Goal: Task Accomplishment & Management: Use online tool/utility

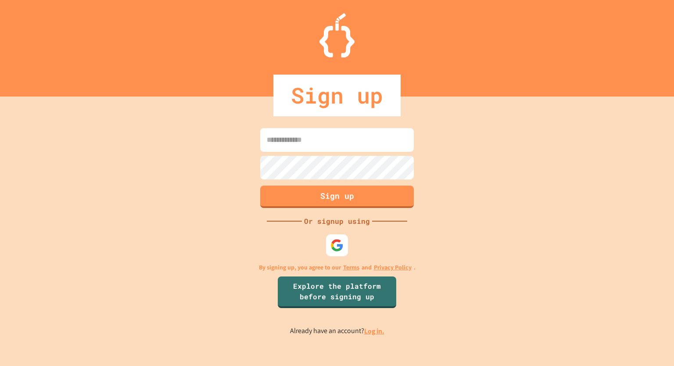
click at [365, 150] on input at bounding box center [337, 140] width 154 height 24
type input "*"
click at [381, 331] on link "Log in." at bounding box center [374, 330] width 20 height 9
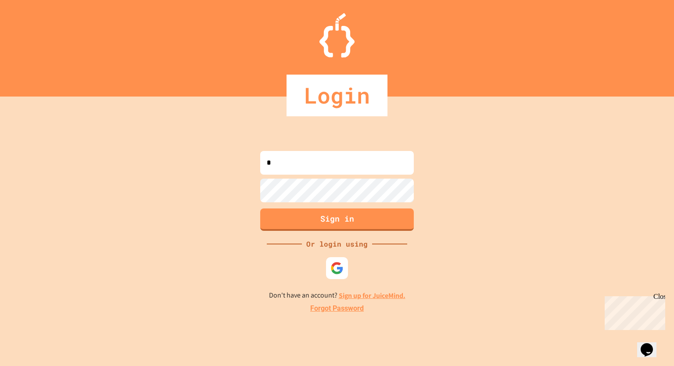
click at [344, 166] on input "*" at bounding box center [337, 163] width 154 height 24
type input "**********"
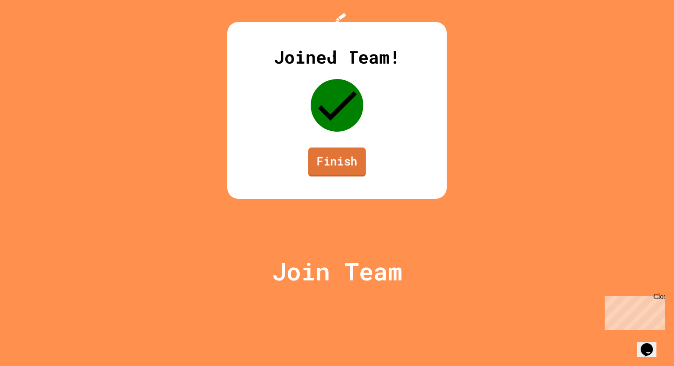
click at [350, 176] on link "Finish" at bounding box center [337, 161] width 58 height 29
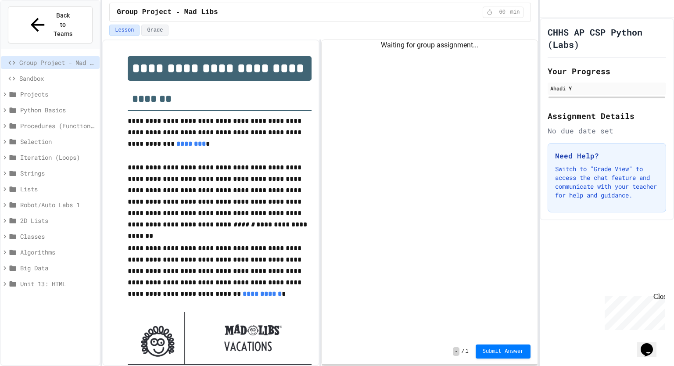
click at [360, 78] on div "Waiting for group assignment..." at bounding box center [430, 189] width 216 height 299
click at [154, 25] on button "Grade" at bounding box center [154, 30] width 27 height 11
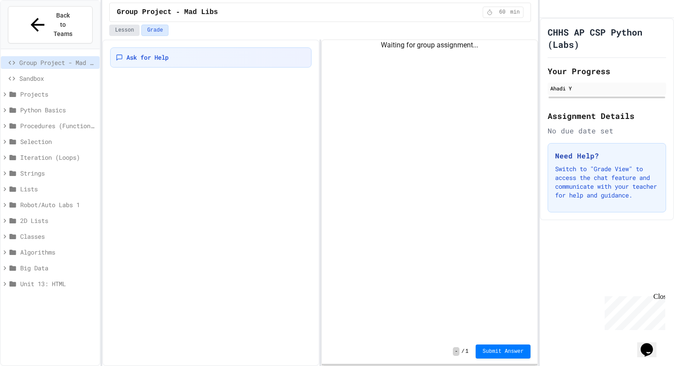
click at [126, 27] on button "Lesson" at bounding box center [124, 30] width 30 height 11
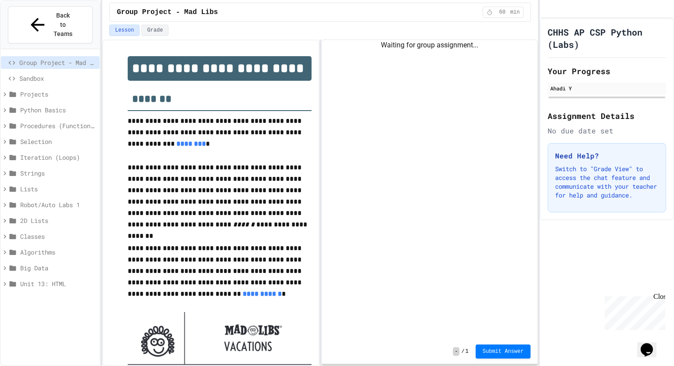
click at [65, 72] on div "Sandbox" at bounding box center [50, 78] width 99 height 13
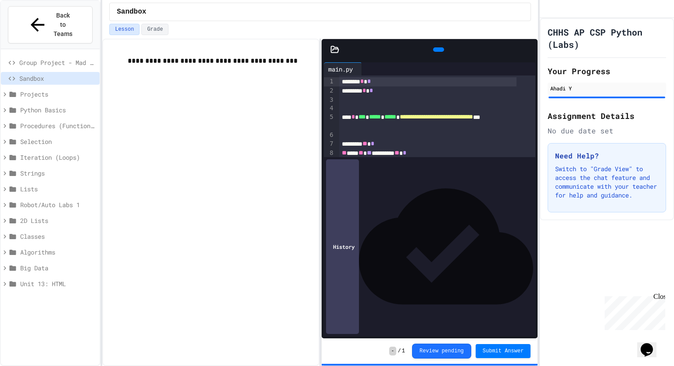
click at [441, 52] on icon at bounding box center [443, 55] width 5 height 6
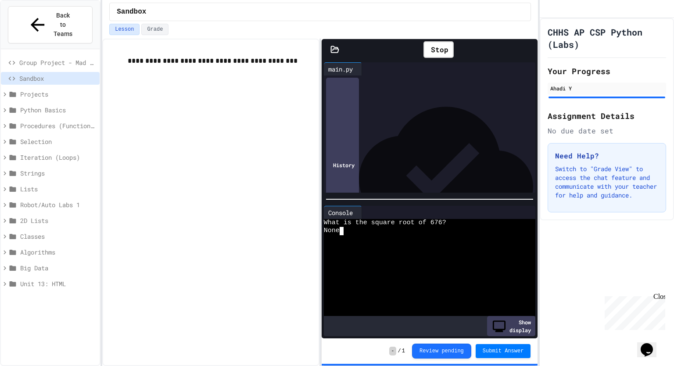
click at [389, 227] on div "None" at bounding box center [422, 231] width 197 height 8
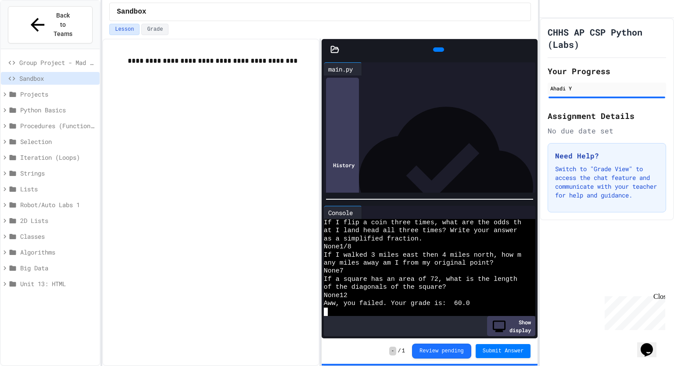
scroll to position [40, 0]
